Goal: Task Accomplishment & Management: Use online tool/utility

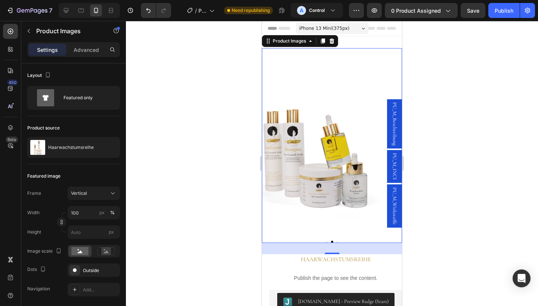
click at [458, 110] on div at bounding box center [332, 163] width 412 height 285
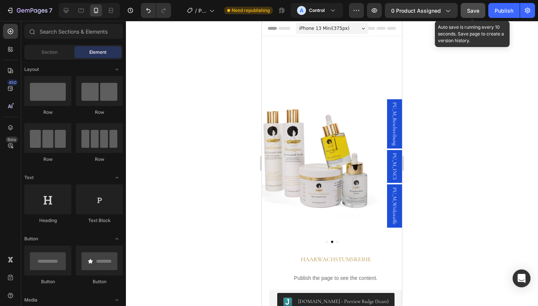
click at [472, 13] on span "Save" at bounding box center [473, 10] width 12 height 6
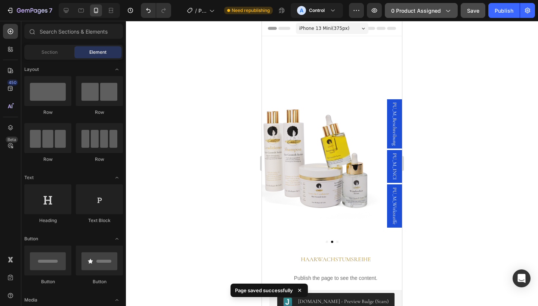
click at [413, 10] on span "0 product assigned" at bounding box center [416, 11] width 50 height 8
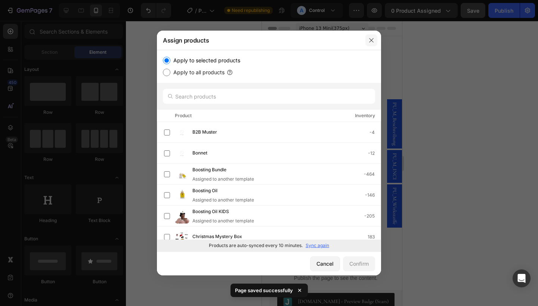
click at [368, 36] on button "button" at bounding box center [371, 40] width 12 height 12
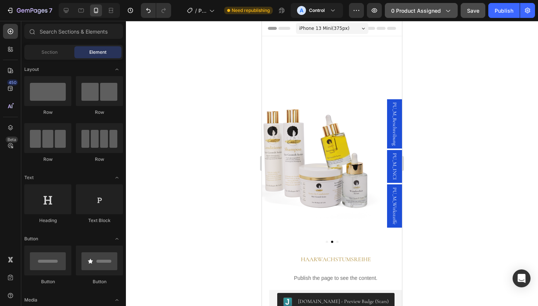
click at [412, 11] on span "0 product assigned" at bounding box center [416, 11] width 50 height 8
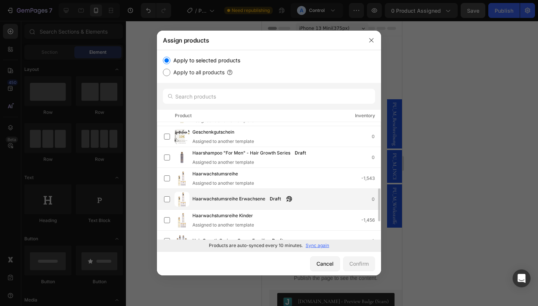
scroll to position [202, 0]
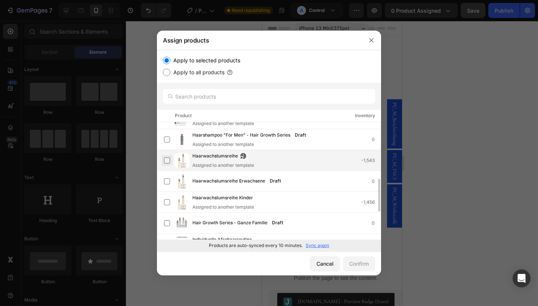
click at [167, 161] on label at bounding box center [167, 161] width 6 height 6
click at [366, 264] on div "Confirm" at bounding box center [358, 264] width 19 height 8
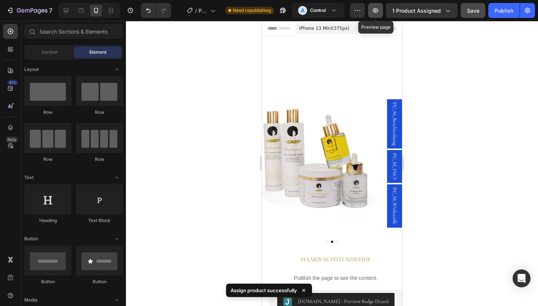
click at [382, 6] on button "button" at bounding box center [375, 10] width 15 height 15
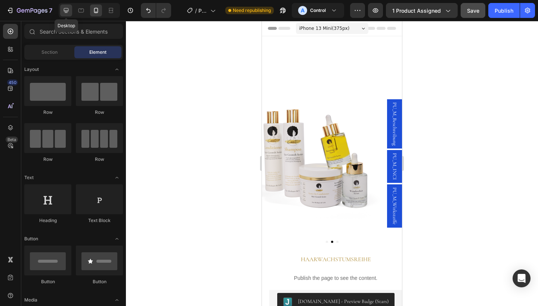
click at [71, 12] on div at bounding box center [66, 10] width 12 height 12
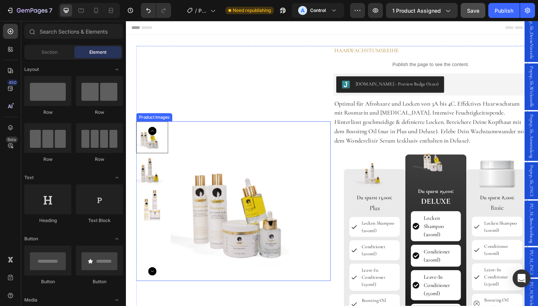
click at [168, 128] on div "Product Images" at bounding box center [156, 125] width 39 height 9
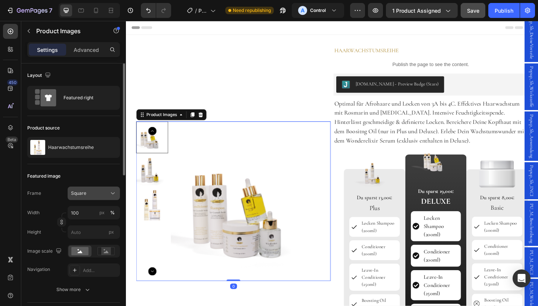
click at [105, 196] on div "Square" at bounding box center [89, 193] width 37 height 7
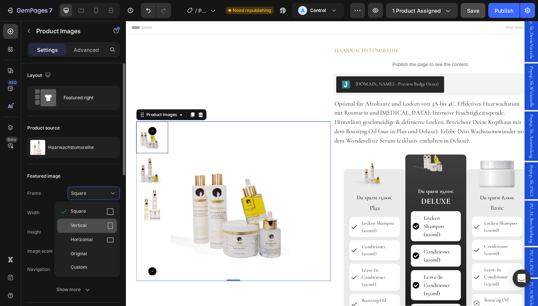
click at [91, 225] on div "Vertical" at bounding box center [92, 225] width 43 height 7
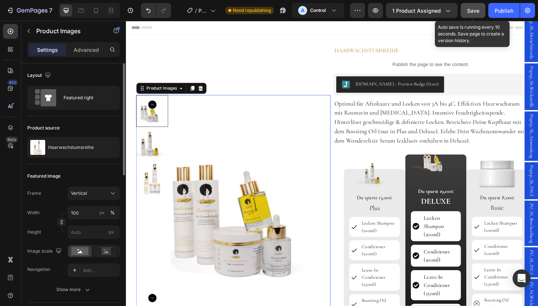
click at [472, 9] on span "Save" at bounding box center [473, 10] width 12 height 6
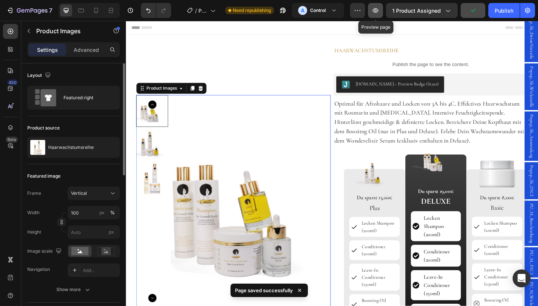
click at [376, 9] on icon "button" at bounding box center [375, 10] width 7 height 7
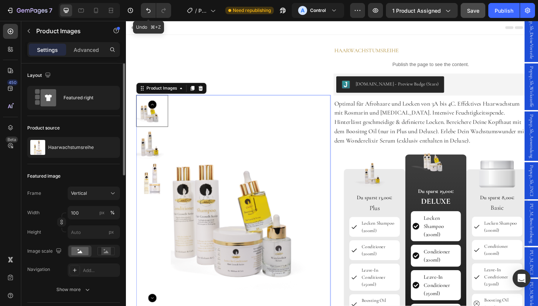
click at [94, 3] on div at bounding box center [89, 10] width 61 height 15
click at [96, 10] on icon at bounding box center [95, 10] width 7 height 7
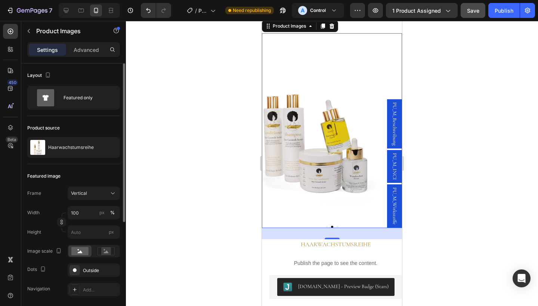
scroll to position [215, 0]
